Goal: Task Accomplishment & Management: Complete application form

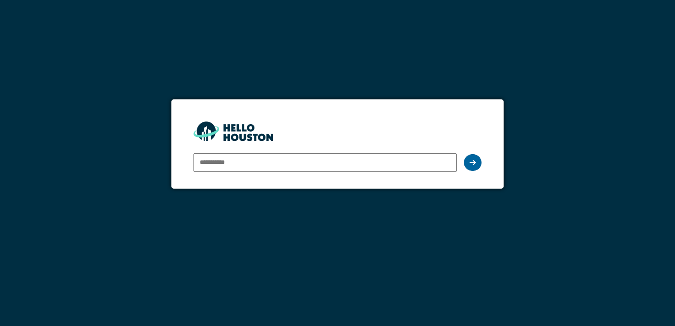
type input "**********"
click at [470, 163] on icon at bounding box center [473, 162] width 6 height 7
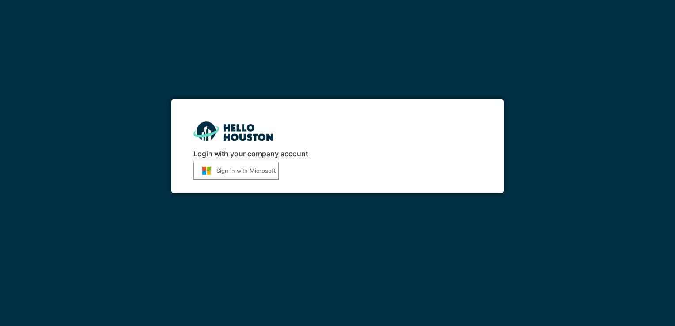
click at [253, 174] on button "Sign in with Microsoft" at bounding box center [236, 171] width 85 height 18
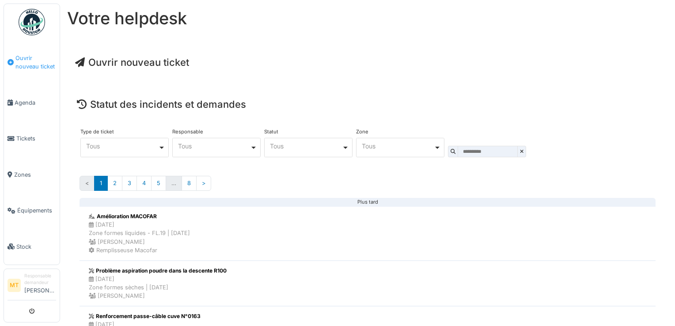
click at [34, 63] on span "Ouvrir nouveau ticket" at bounding box center [35, 62] width 41 height 17
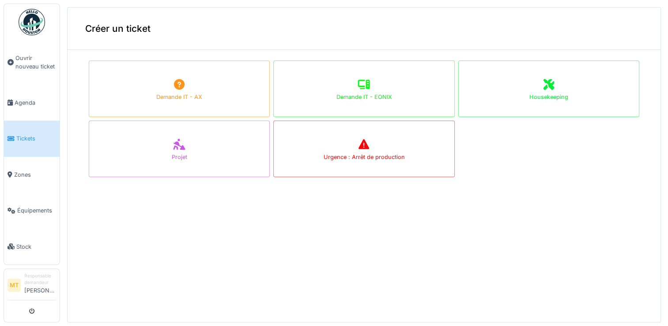
click at [531, 101] on div "Housekeeping" at bounding box center [549, 89] width 181 height 57
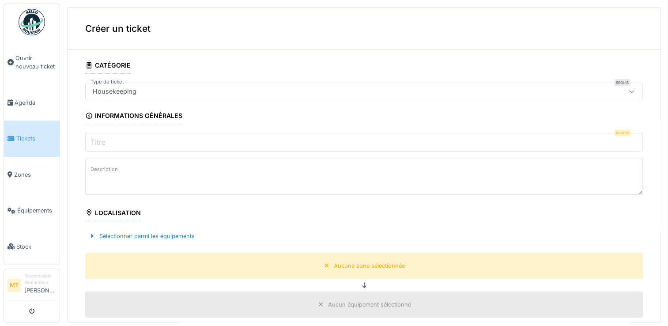
click at [186, 140] on input "Titre" at bounding box center [364, 142] width 558 height 19
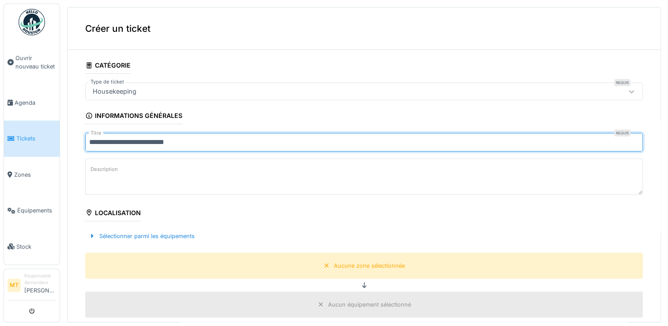
type input "**********"
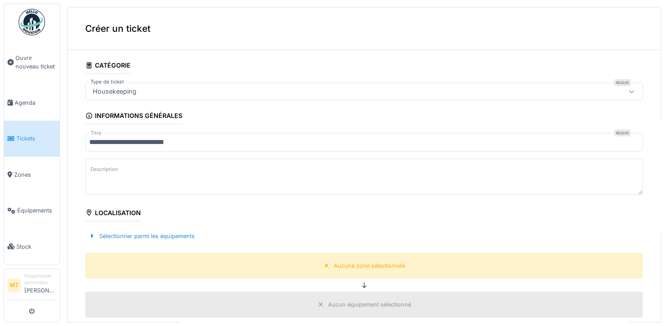
click at [202, 167] on textarea "Description" at bounding box center [364, 177] width 558 height 36
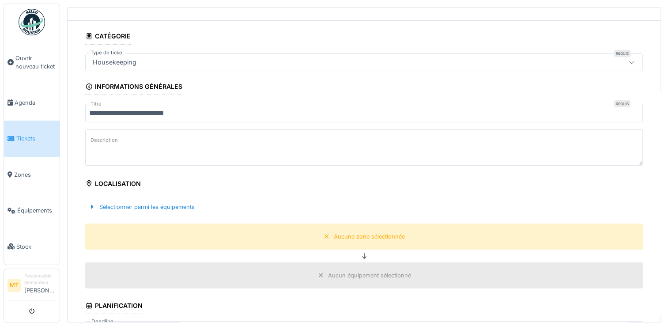
scroll to position [44, 0]
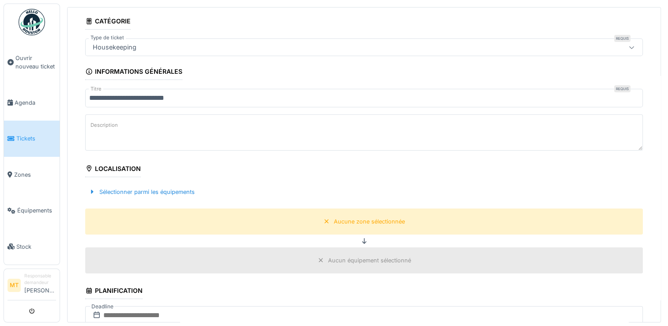
click at [111, 127] on label "Description" at bounding box center [104, 125] width 31 height 11
click at [111, 127] on textarea "Description" at bounding box center [364, 132] width 558 height 36
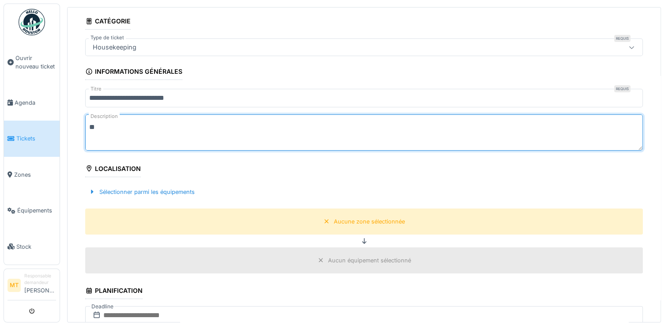
type textarea "*"
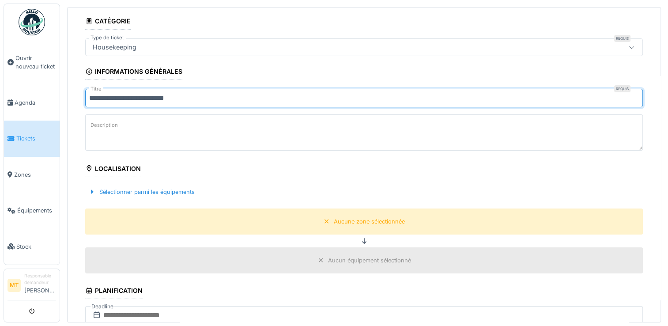
click at [143, 99] on input "**********" at bounding box center [364, 98] width 558 height 19
type input "**********"
click at [110, 121] on label "Description" at bounding box center [104, 125] width 31 height 11
click at [110, 121] on textarea "Description" at bounding box center [364, 132] width 558 height 36
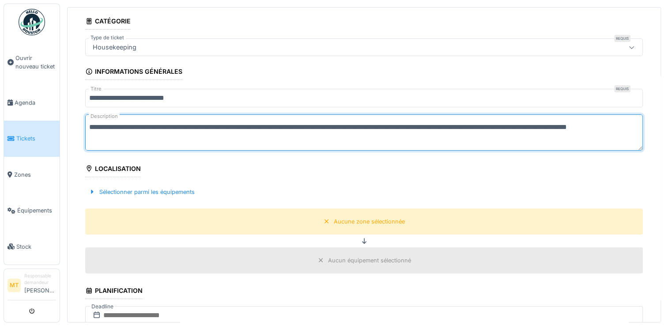
click at [350, 145] on textarea "**********" at bounding box center [364, 132] width 558 height 36
click at [604, 127] on textarea "**********" at bounding box center [364, 132] width 558 height 36
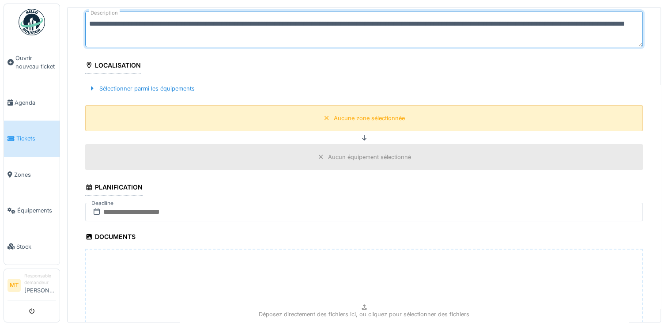
scroll to position [133, 0]
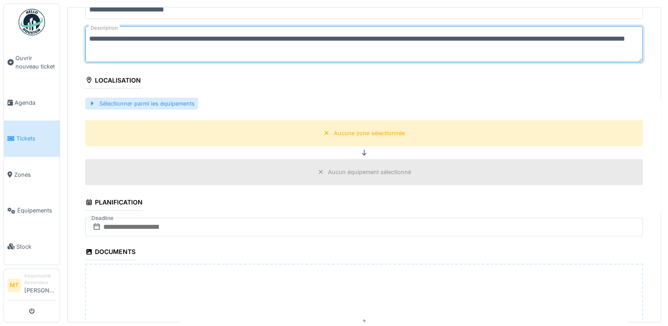
type textarea "**********"
click at [93, 102] on div at bounding box center [92, 103] width 7 height 8
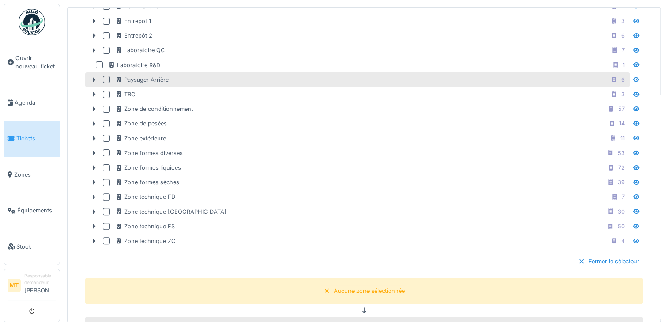
scroll to position [265, 0]
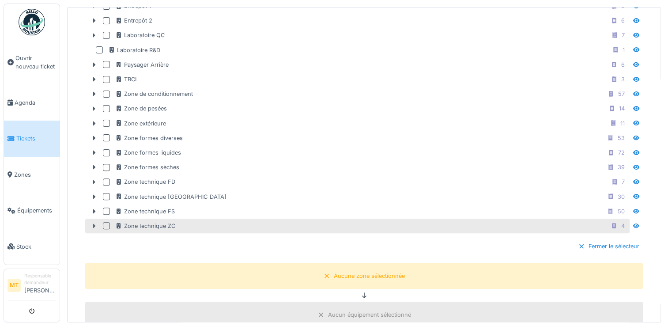
click at [95, 224] on icon at bounding box center [94, 226] width 3 height 4
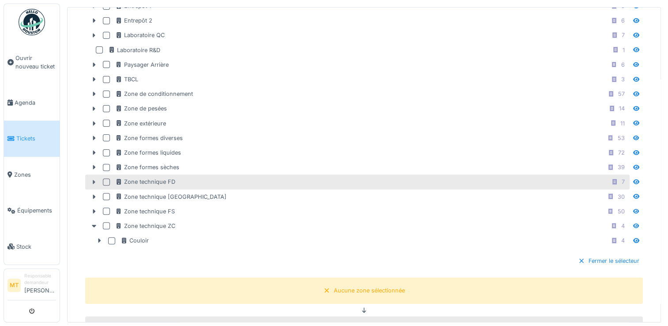
click at [93, 180] on icon at bounding box center [94, 182] width 3 height 4
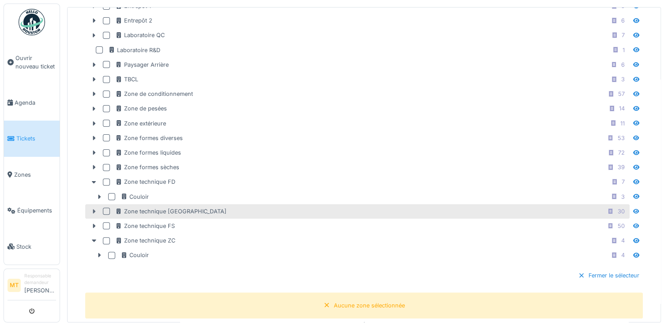
click at [94, 209] on icon at bounding box center [94, 211] width 3 height 4
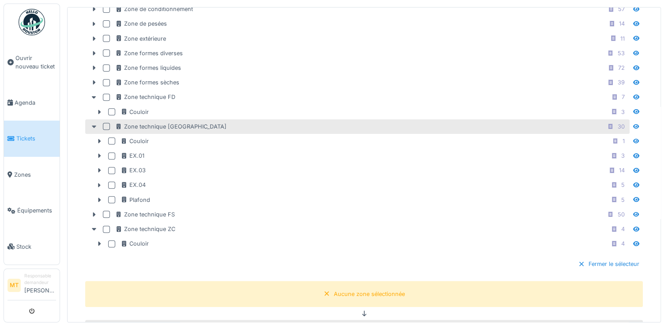
scroll to position [353, 0]
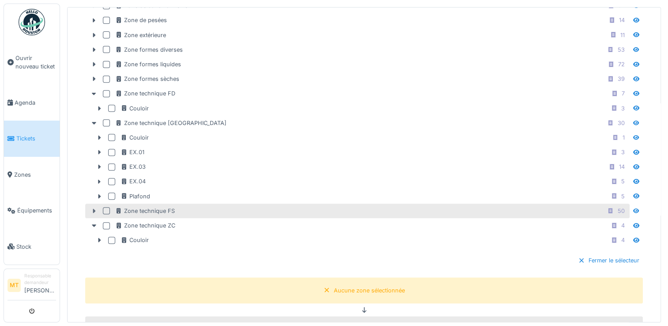
click at [94, 208] on icon at bounding box center [94, 211] width 7 height 6
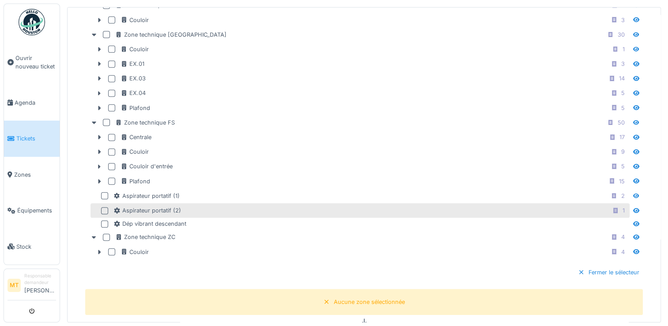
scroll to position [486, 0]
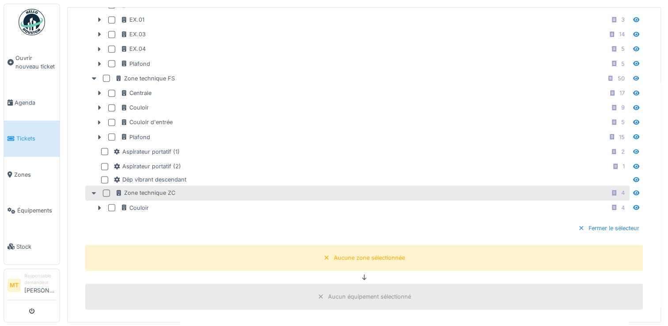
click at [92, 190] on icon at bounding box center [94, 193] width 7 height 6
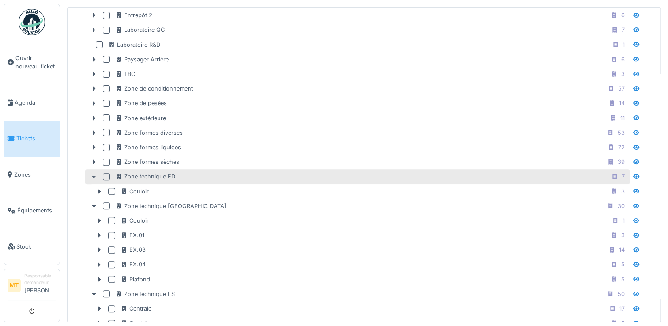
scroll to position [265, 0]
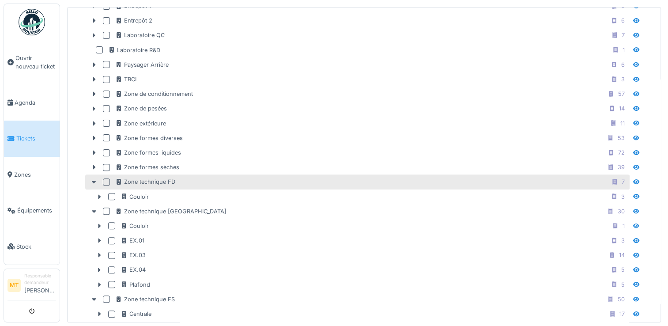
click at [94, 181] on icon at bounding box center [94, 182] width 4 height 3
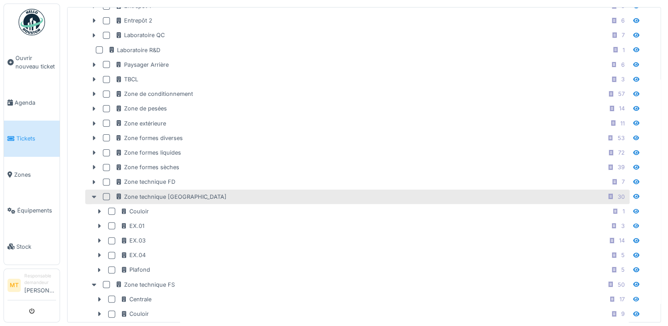
click at [93, 196] on icon at bounding box center [94, 197] width 4 height 3
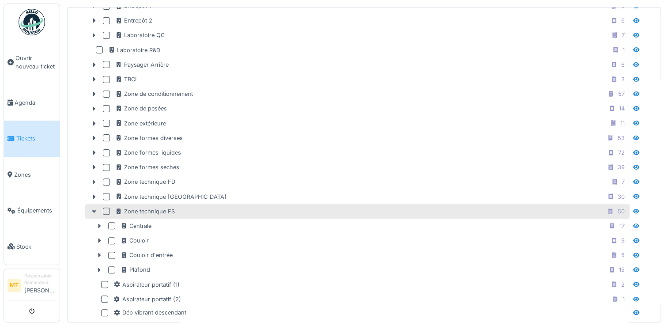
click at [93, 210] on icon at bounding box center [94, 211] width 4 height 3
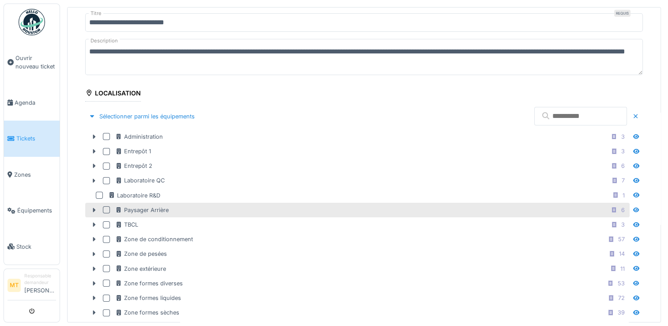
scroll to position [133, 0]
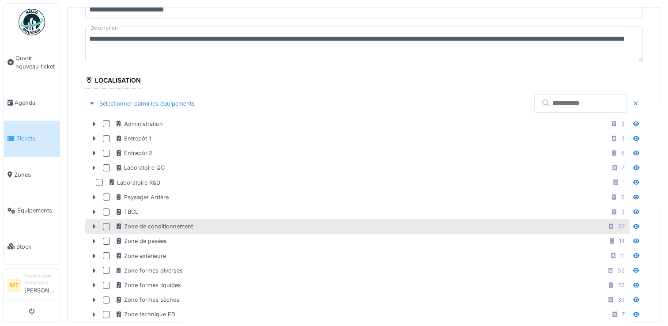
click at [94, 225] on icon at bounding box center [94, 226] width 3 height 4
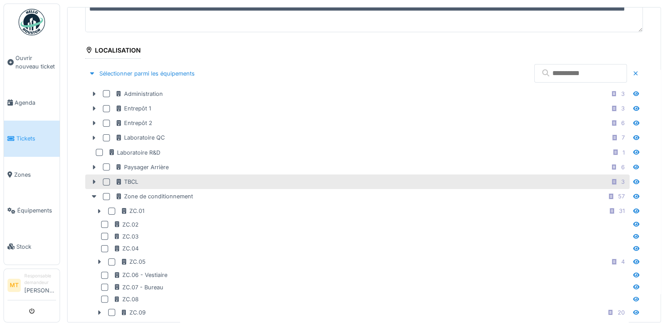
scroll to position [221, 0]
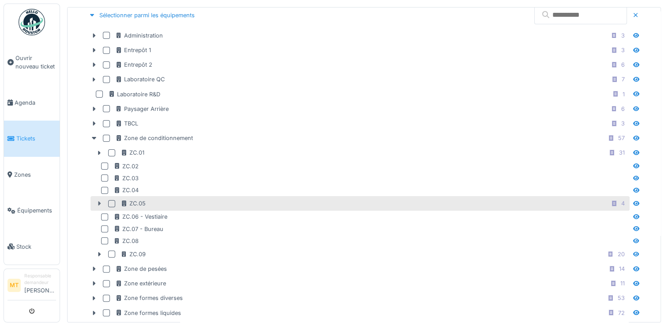
click at [98, 201] on icon at bounding box center [99, 204] width 7 height 6
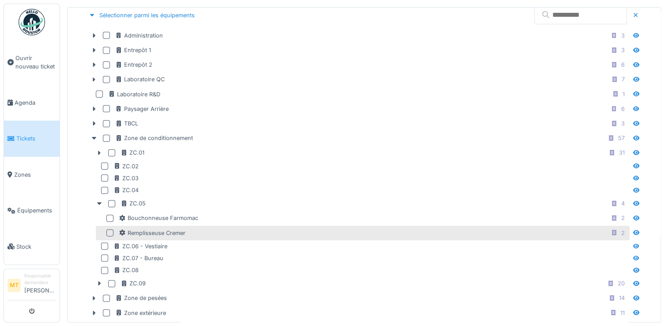
click at [111, 229] on div at bounding box center [109, 232] width 7 height 7
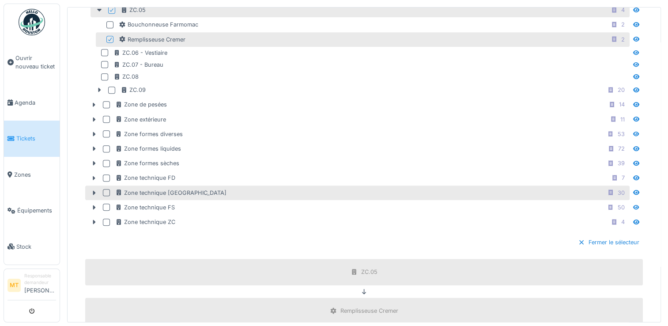
scroll to position [574, 0]
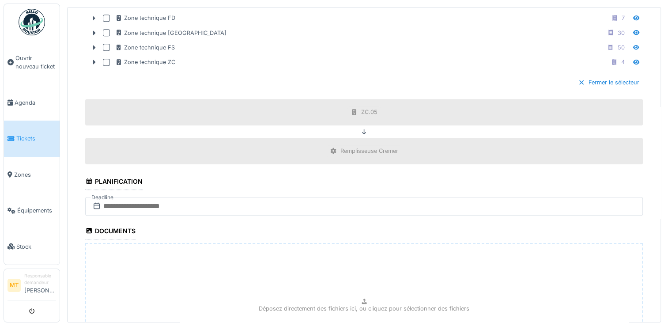
click at [99, 202] on icon at bounding box center [96, 205] width 9 height 7
click at [95, 202] on icon at bounding box center [96, 205] width 9 height 7
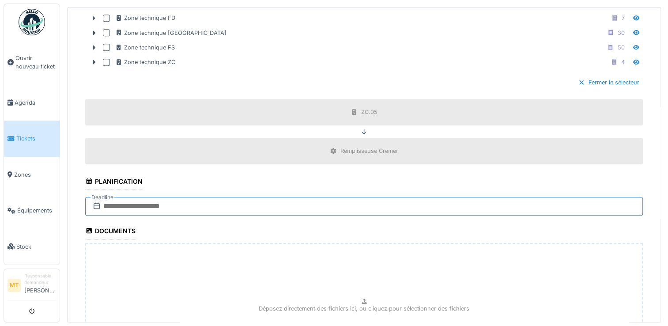
click at [114, 203] on input "text" at bounding box center [364, 206] width 558 height 19
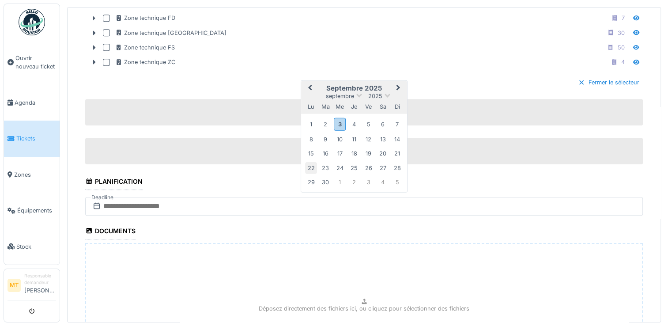
click at [313, 163] on div "22" at bounding box center [311, 168] width 12 height 12
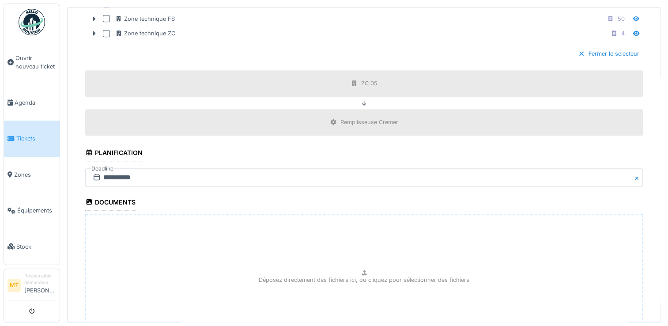
scroll to position [619, 0]
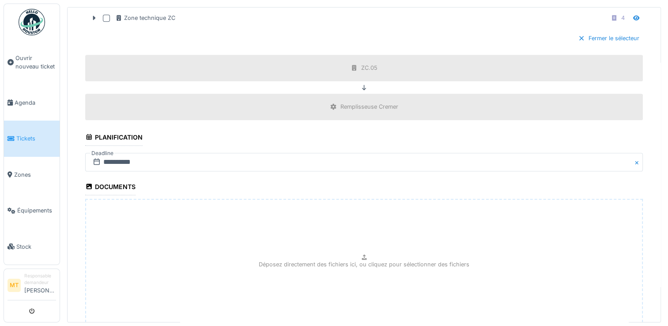
click at [361, 254] on icon at bounding box center [364, 257] width 7 height 6
type input "**********"
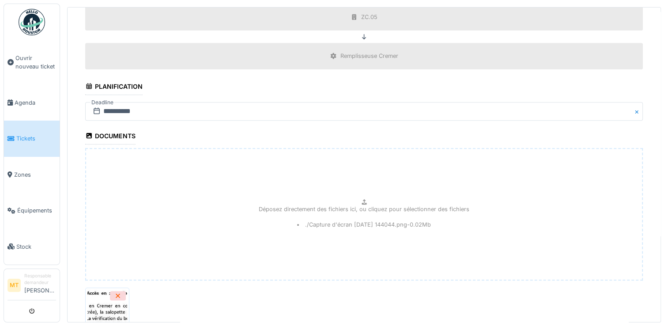
scroll to position [743, 0]
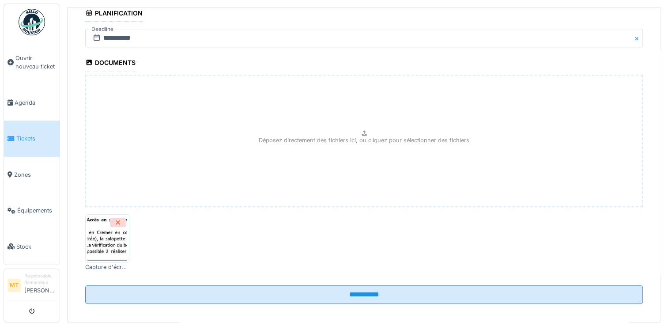
click at [110, 235] on img at bounding box center [107, 238] width 40 height 44
drag, startPoint x: 165, startPoint y: 215, endPoint x: 171, endPoint y: 227, distance: 13.1
click at [166, 215] on div "Capture d'écran [DATE] 144044.png" at bounding box center [364, 243] width 558 height 64
click at [110, 231] on img at bounding box center [107, 238] width 40 height 44
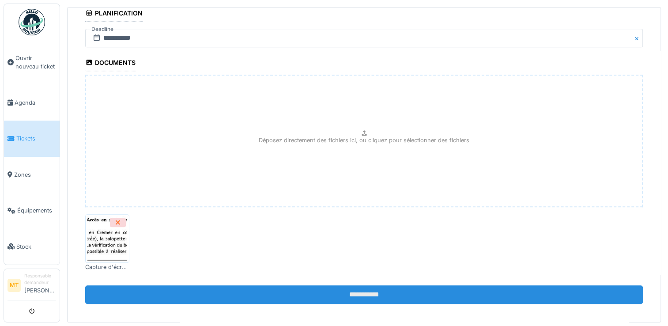
click at [355, 289] on input "**********" at bounding box center [364, 294] width 558 height 19
